Goal: Navigation & Orientation: Find specific page/section

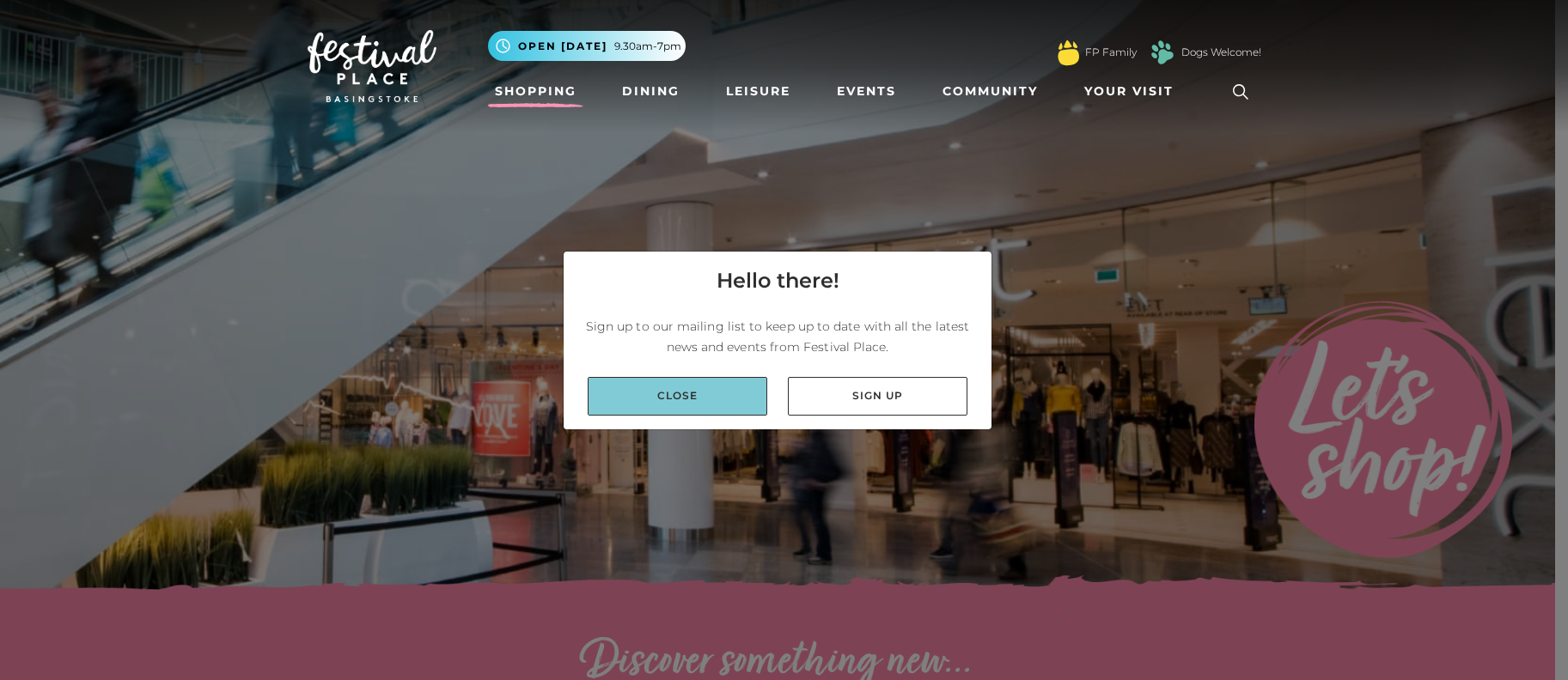
click at [740, 390] on link "Close" at bounding box center [677, 396] width 179 height 39
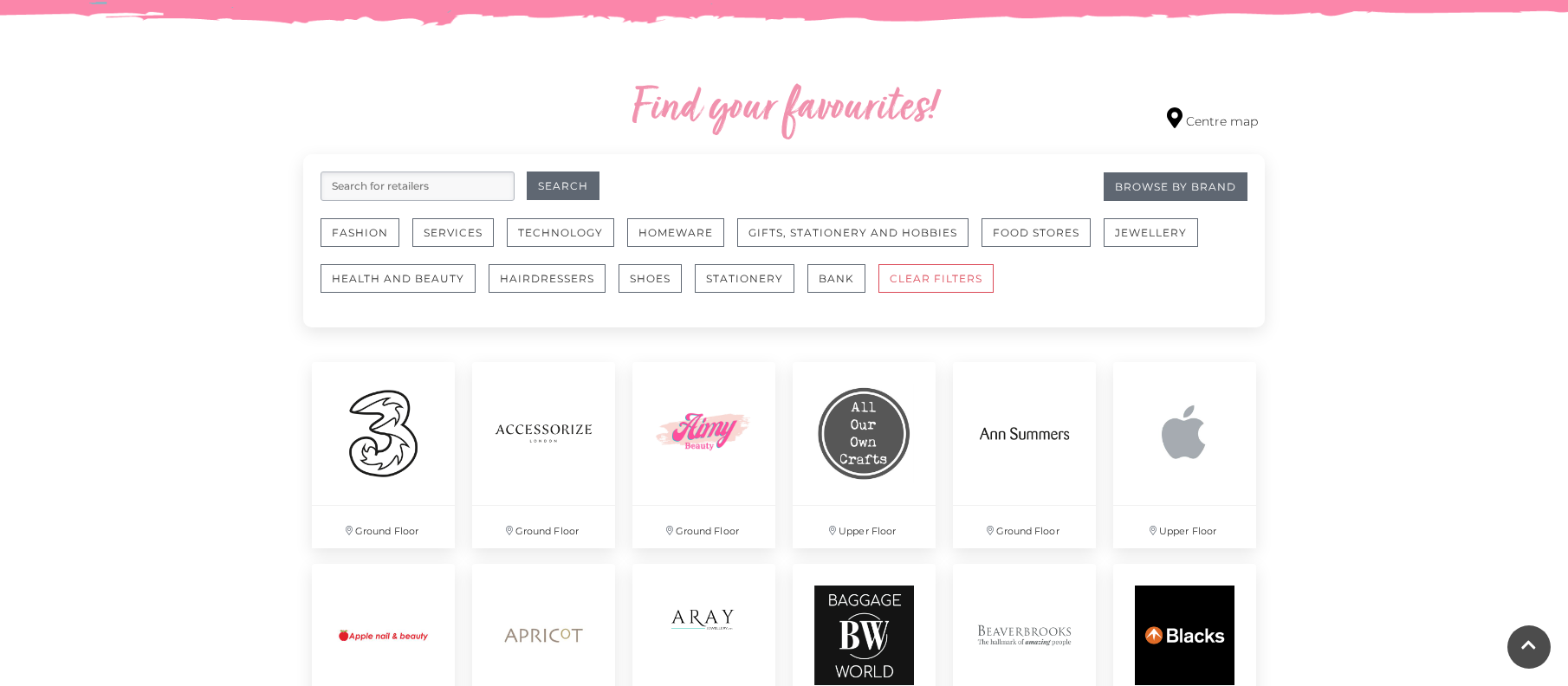
scroll to position [1040, 0]
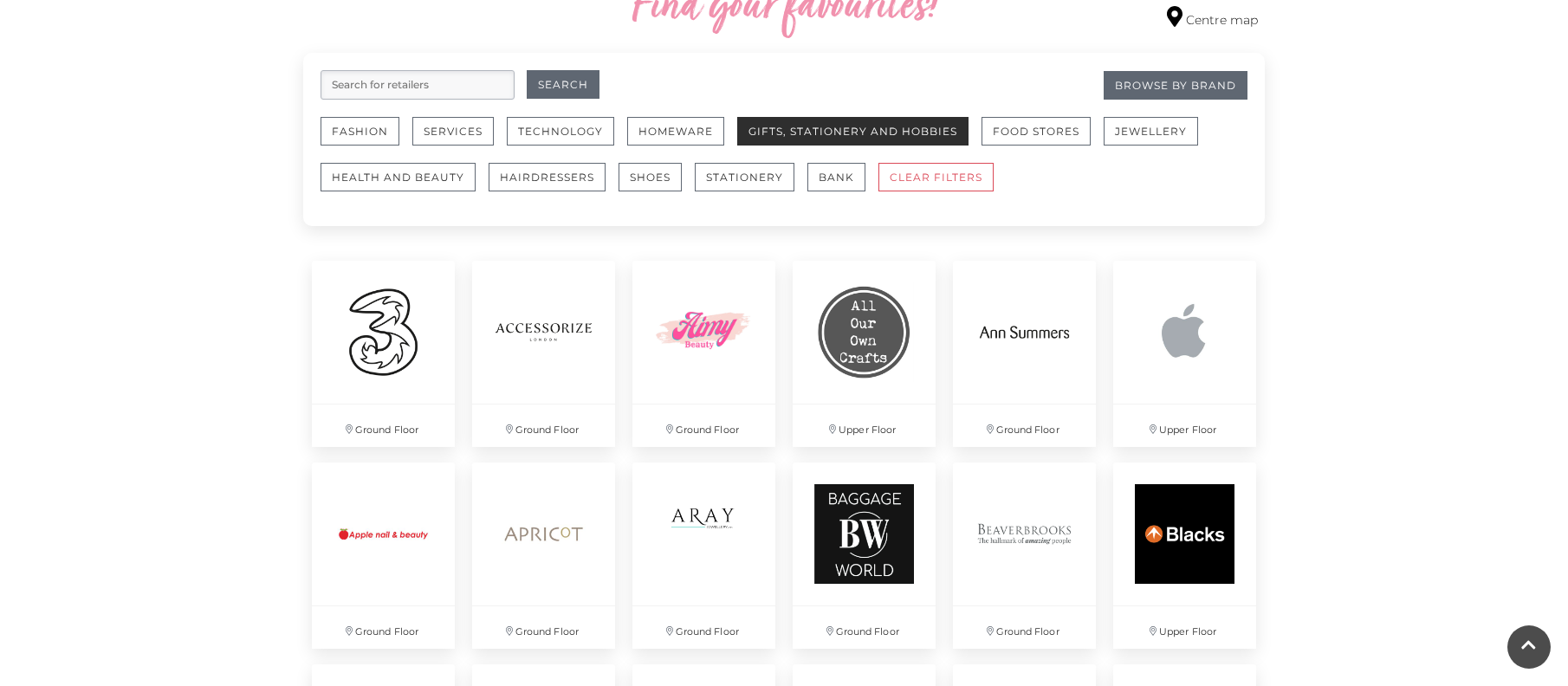
click at [776, 123] on button "Gifts, Stationery and Hobbies" at bounding box center [853, 131] width 231 height 29
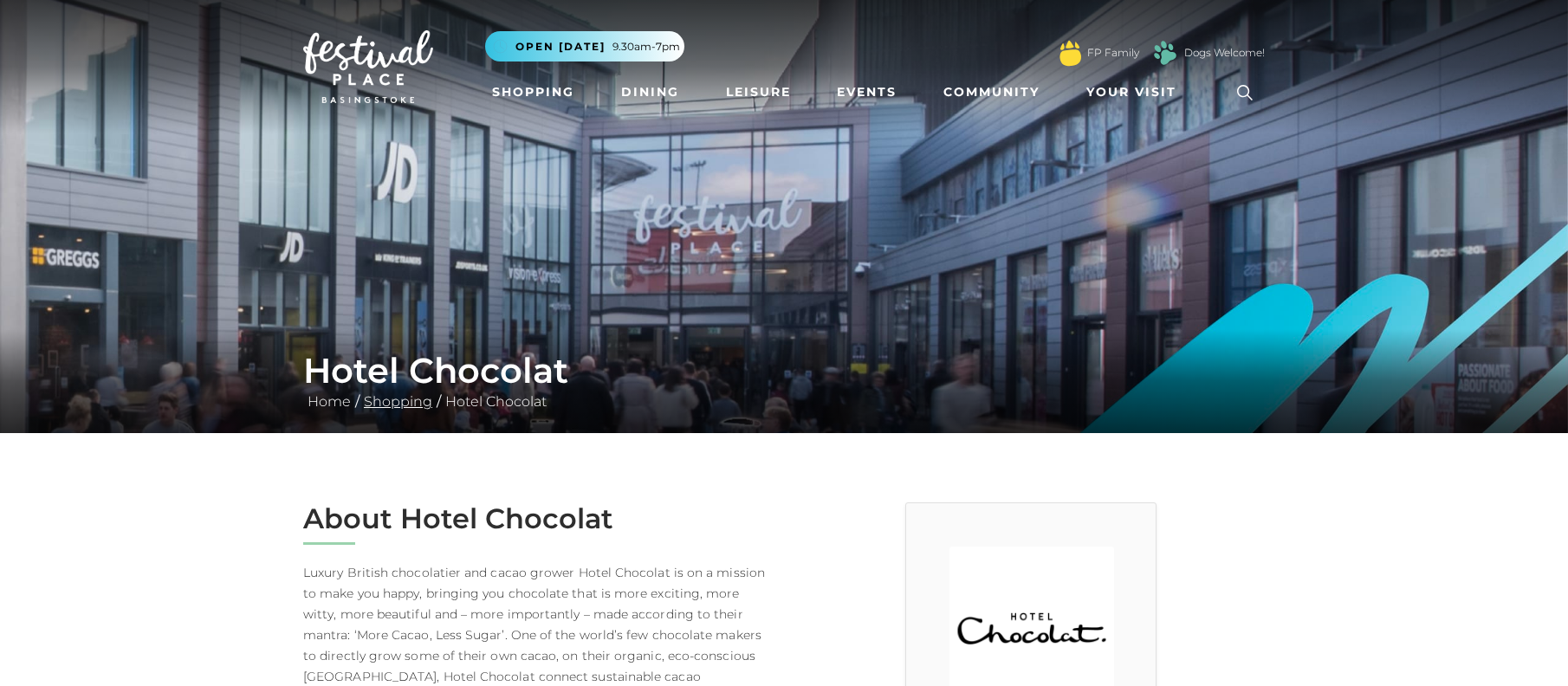
click at [411, 405] on link "Shopping" at bounding box center [398, 401] width 77 height 17
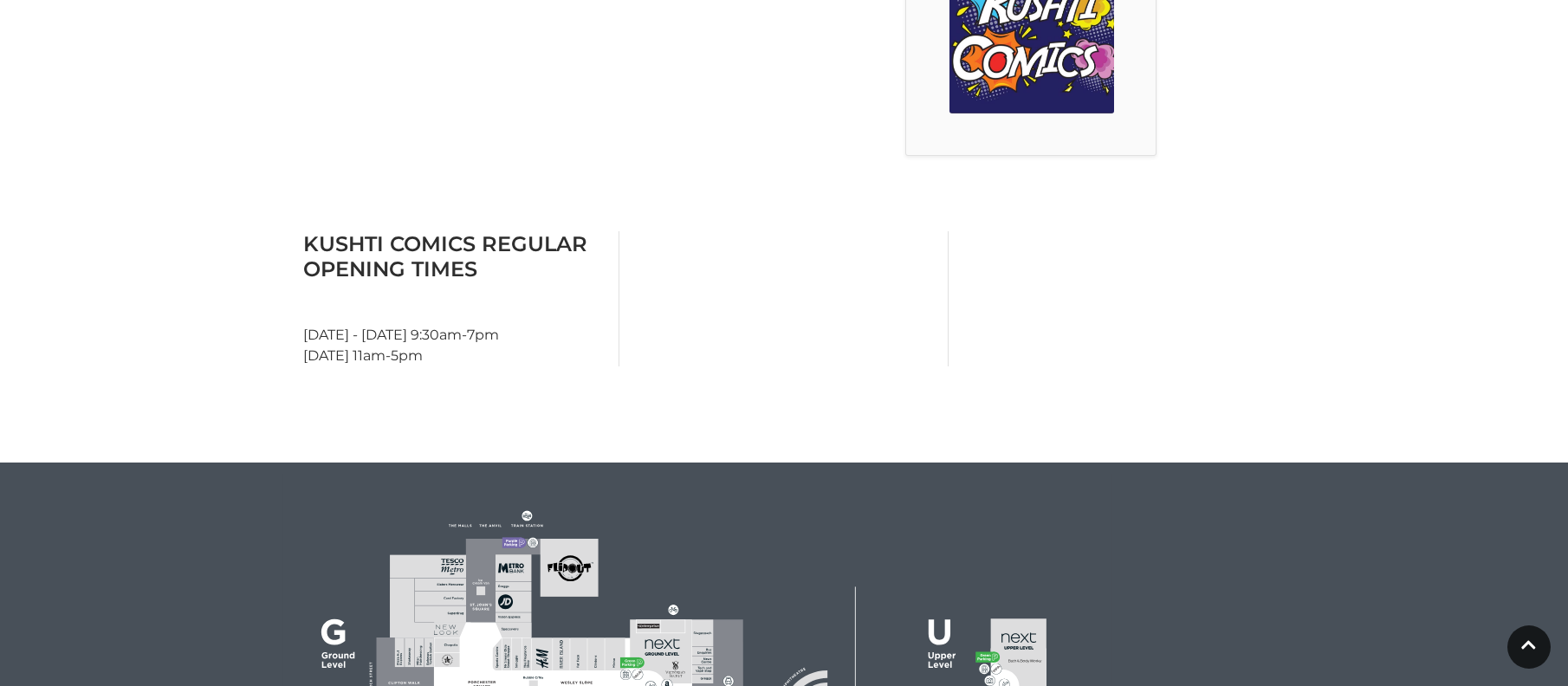
scroll to position [606, 0]
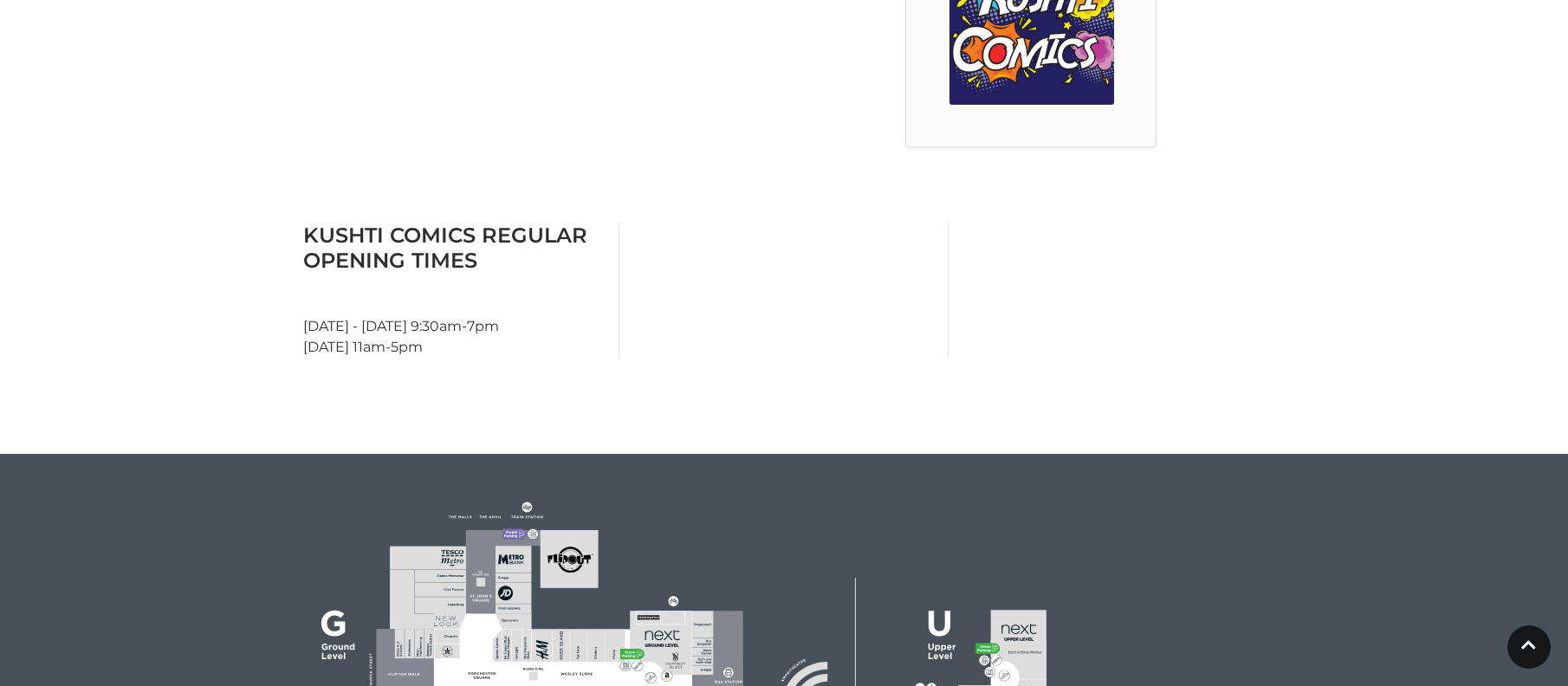
click at [637, 116] on div "About Kushti Comics A range of vintage, pre-loved comics and video games." at bounding box center [536, 22] width 494 height 252
click at [1060, 76] on img at bounding box center [1032, 23] width 164 height 164
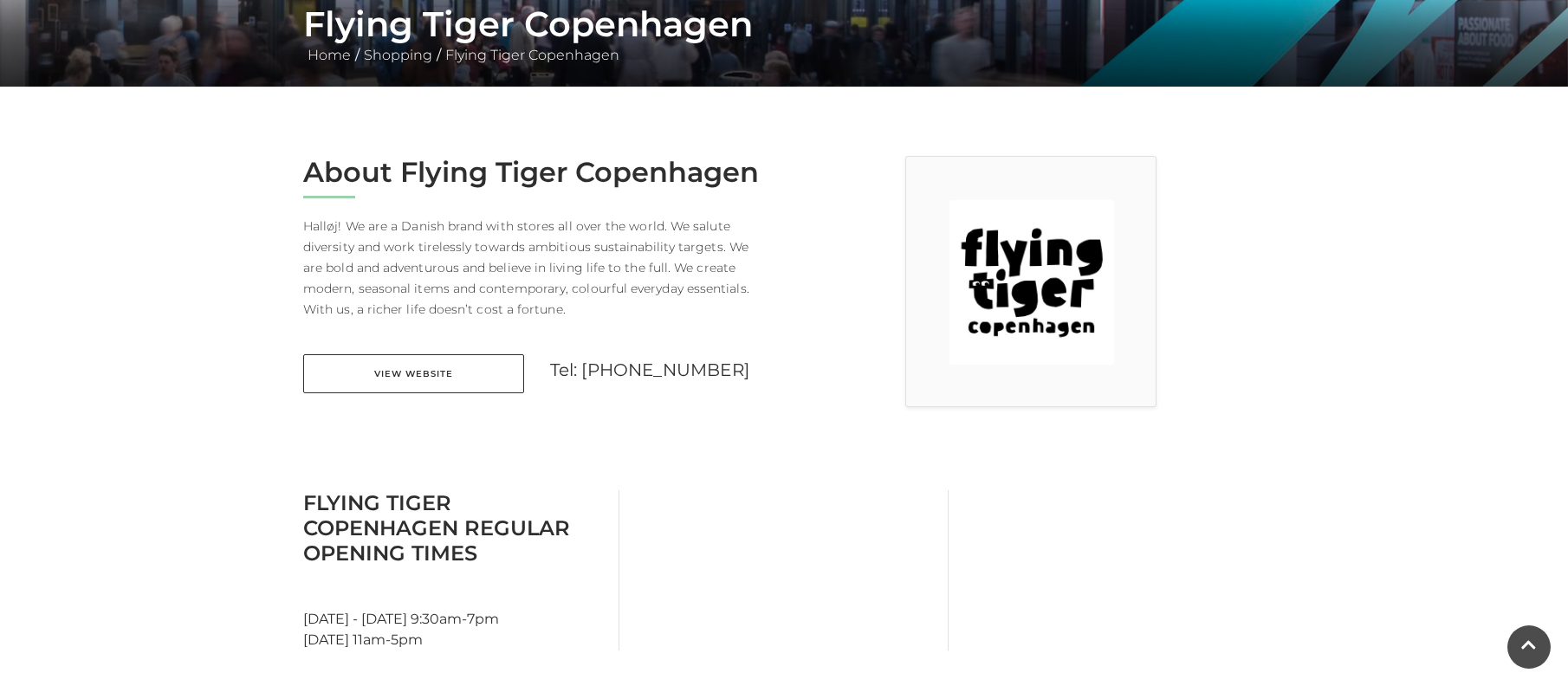
scroll to position [433, 0]
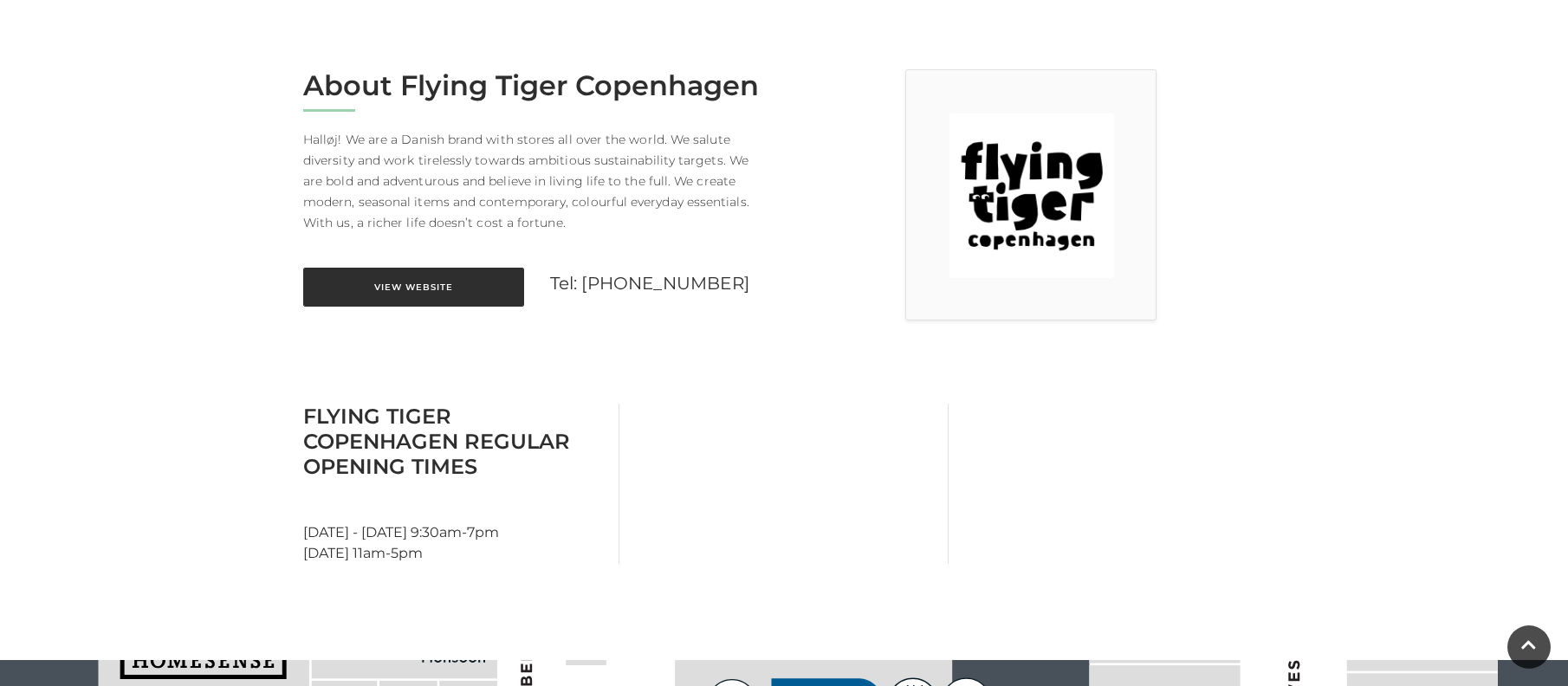
click at [415, 287] on link "View Website" at bounding box center [413, 287] width 221 height 39
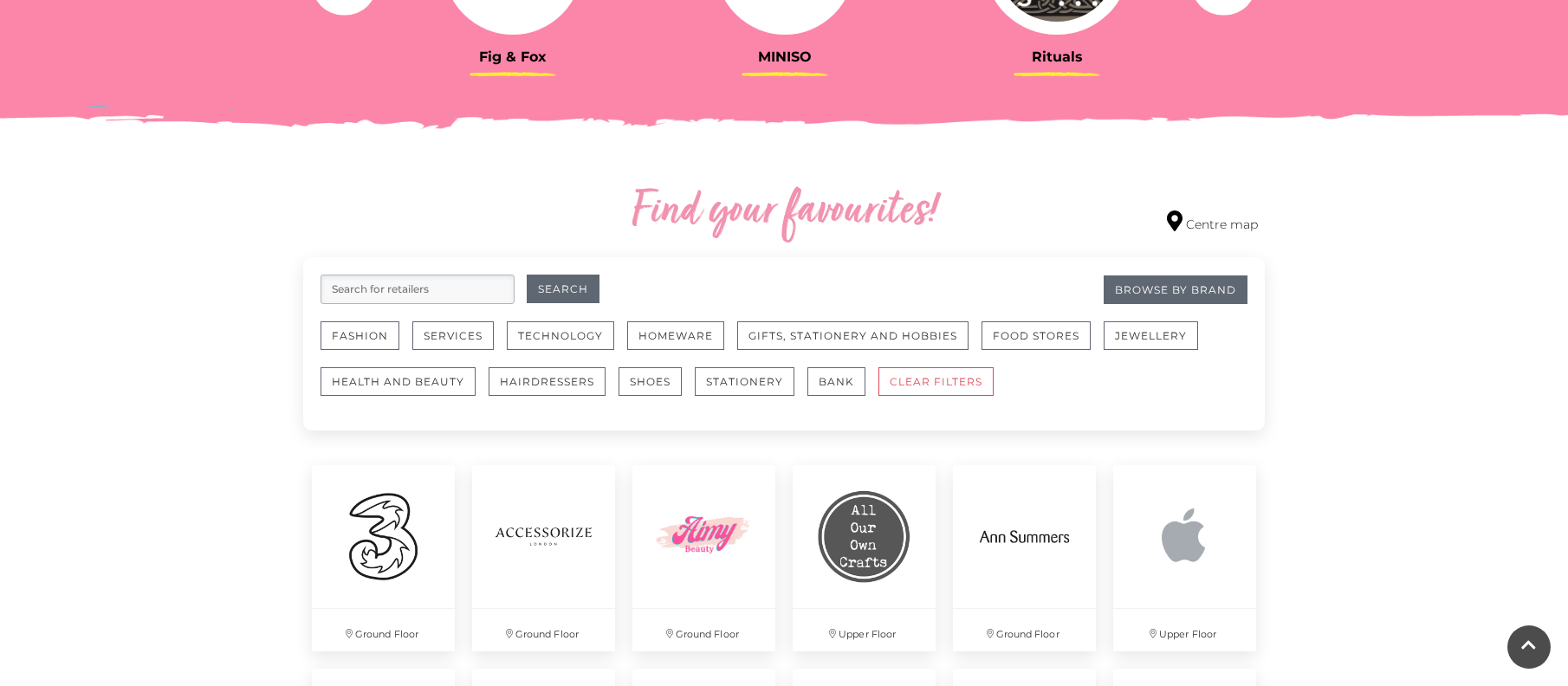
scroll to position [867, 0]
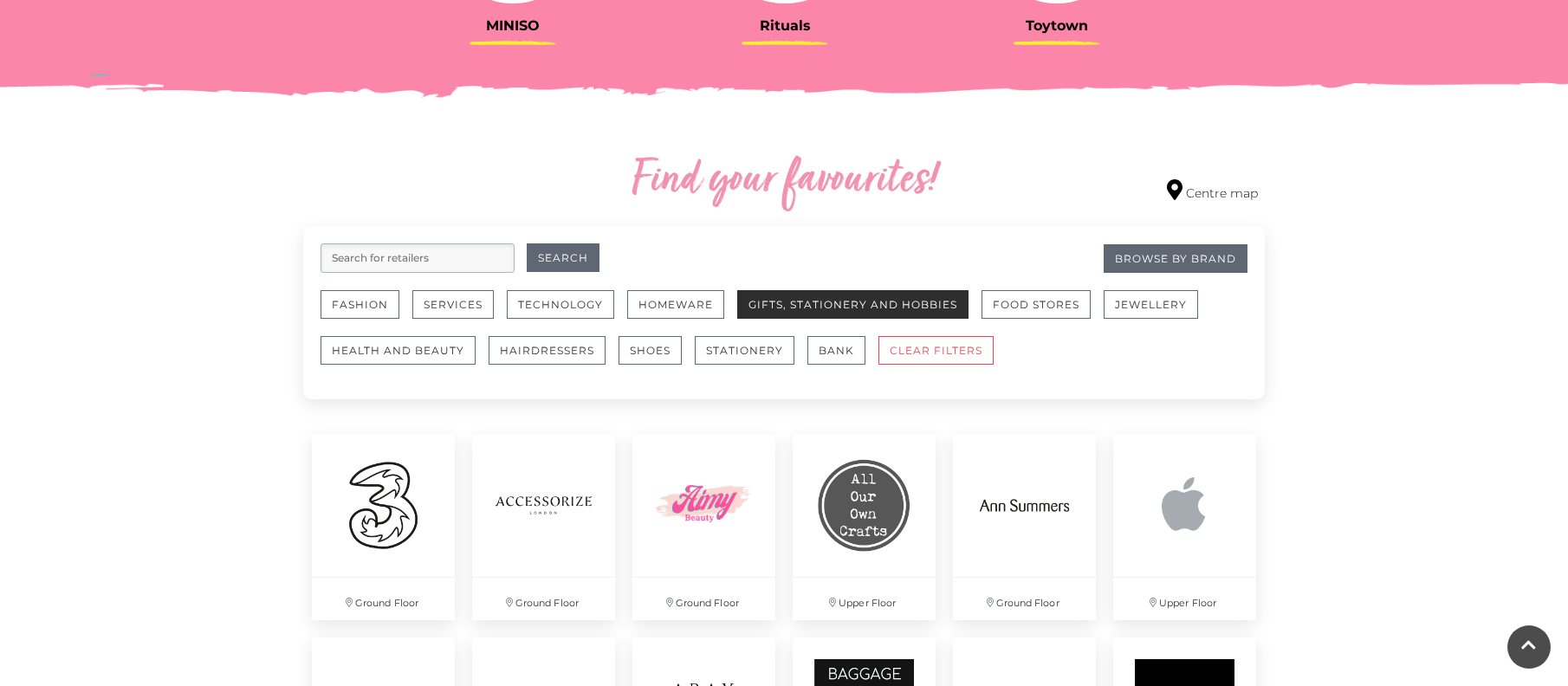
click at [786, 312] on button "Gifts, Stationery and Hobbies" at bounding box center [853, 304] width 231 height 29
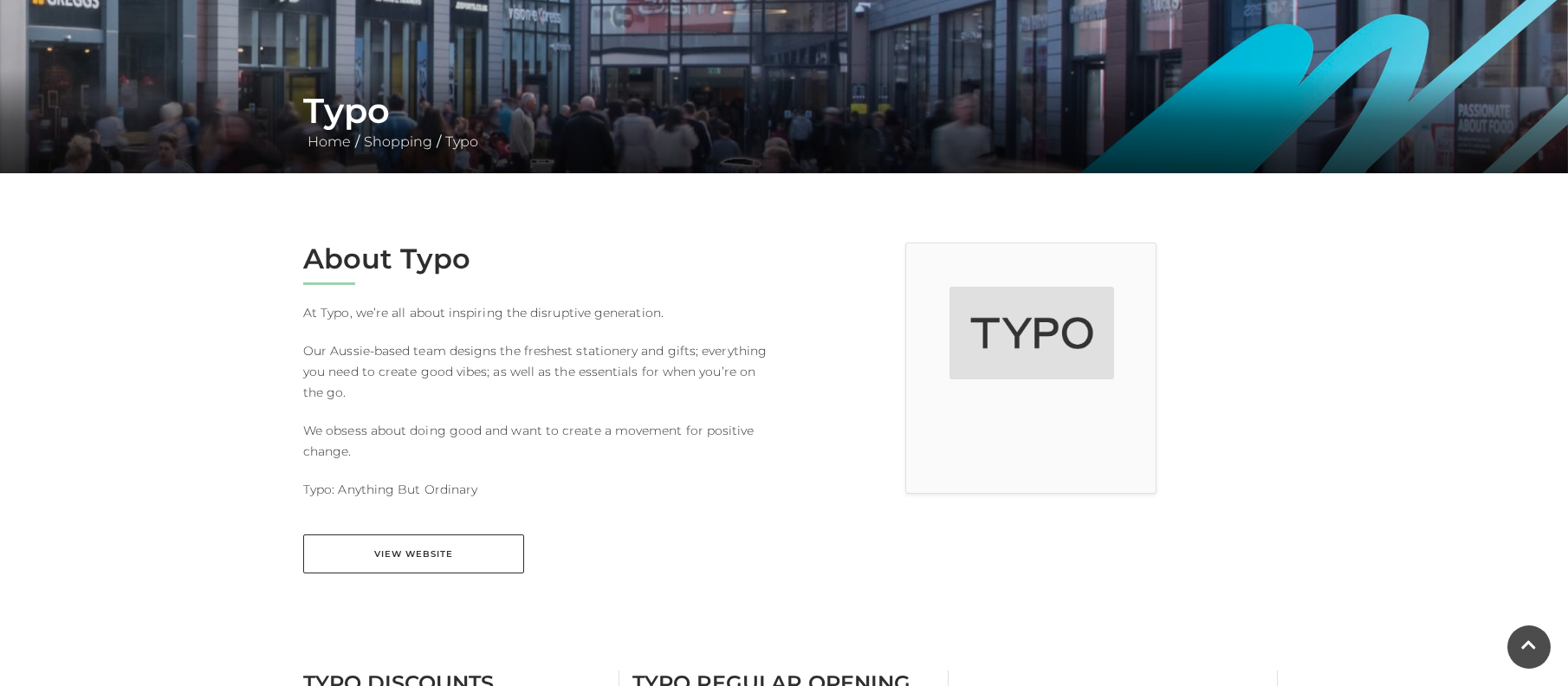
scroll to position [347, 0]
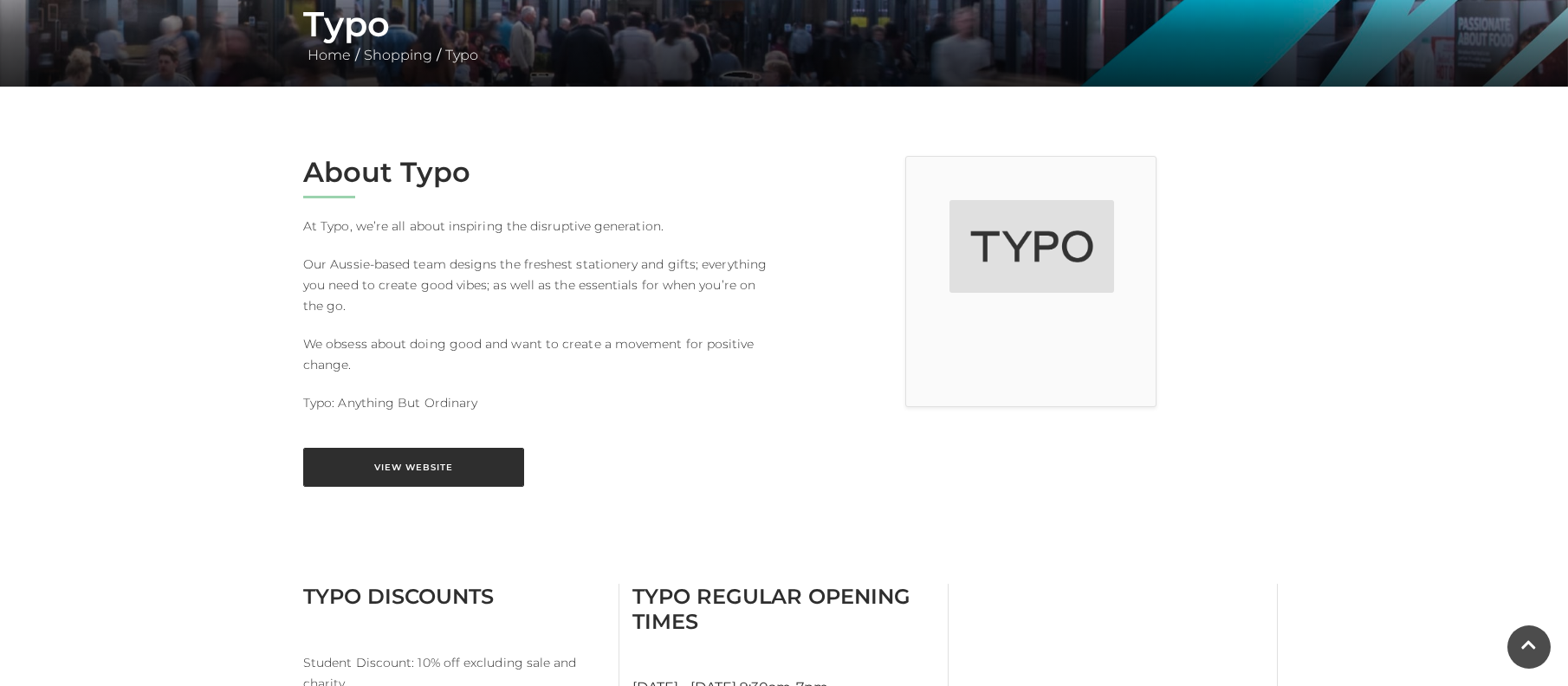
click at [432, 467] on link "View Website" at bounding box center [413, 468] width 221 height 39
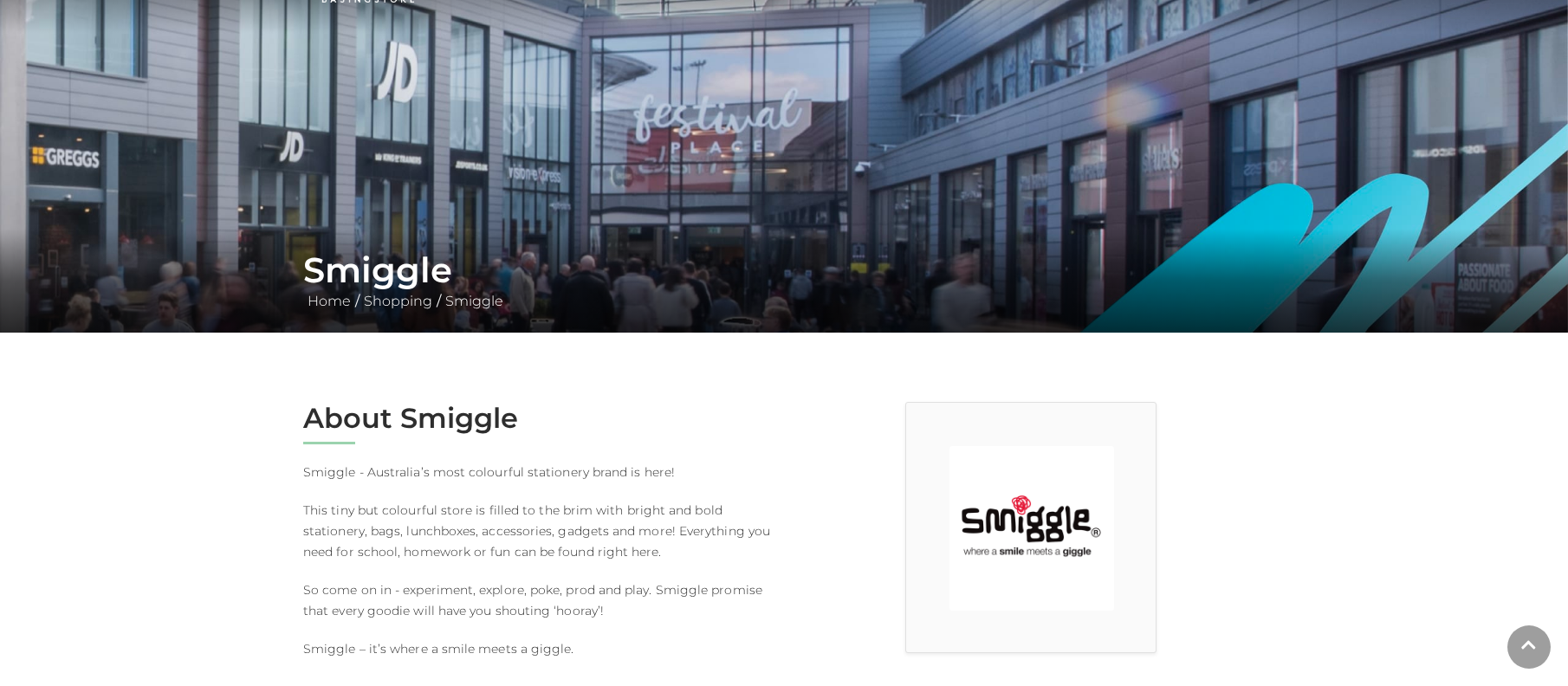
scroll to position [347, 0]
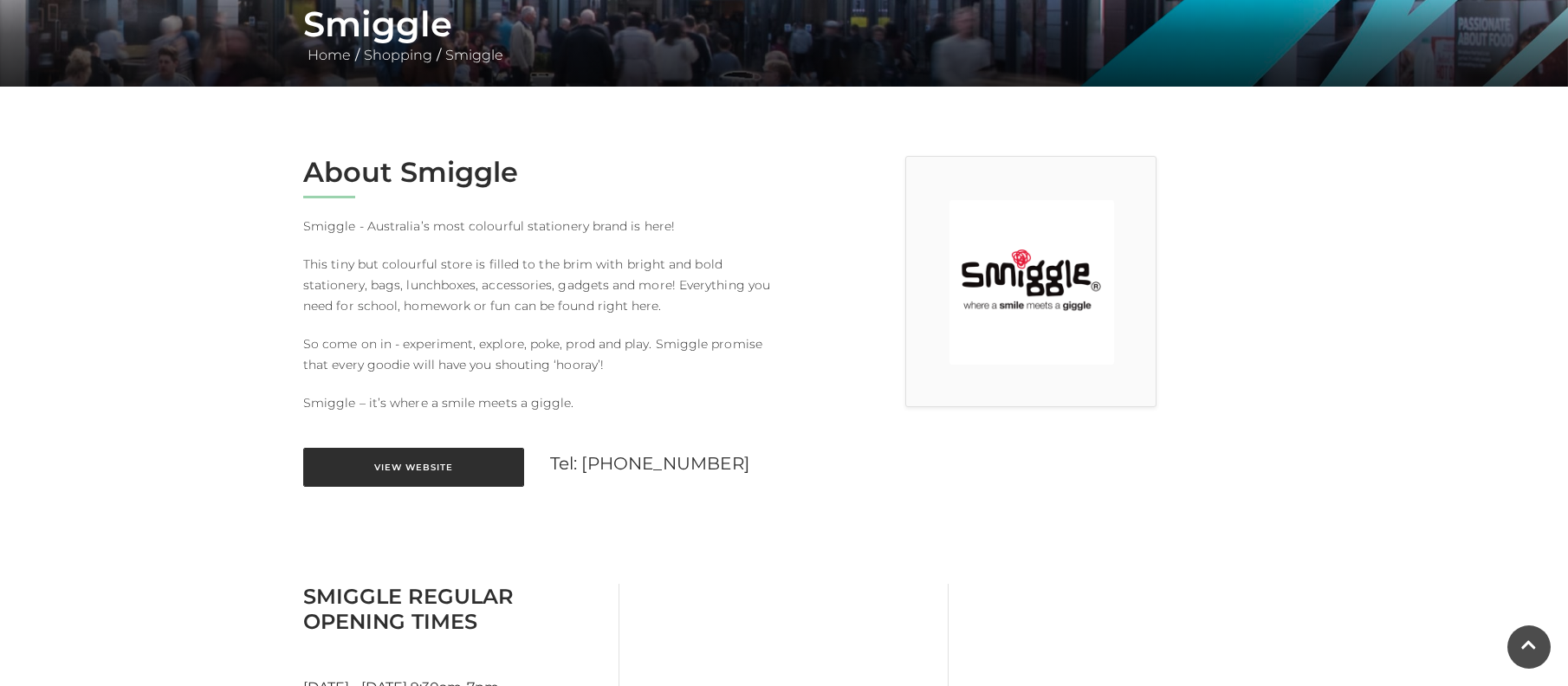
click at [450, 466] on link "View Website" at bounding box center [413, 468] width 221 height 39
